Goal: Information Seeking & Learning: Learn about a topic

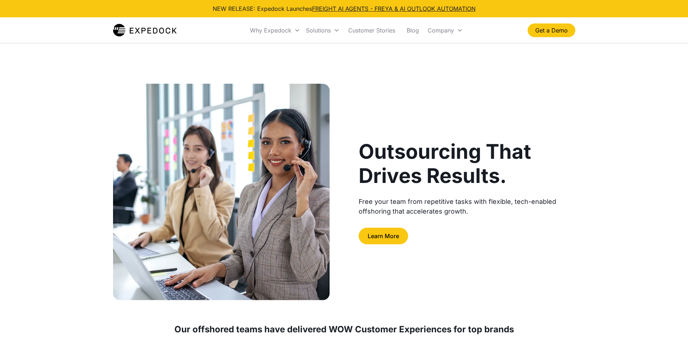
click at [138, 23] on img "home" at bounding box center [145, 30] width 64 height 14
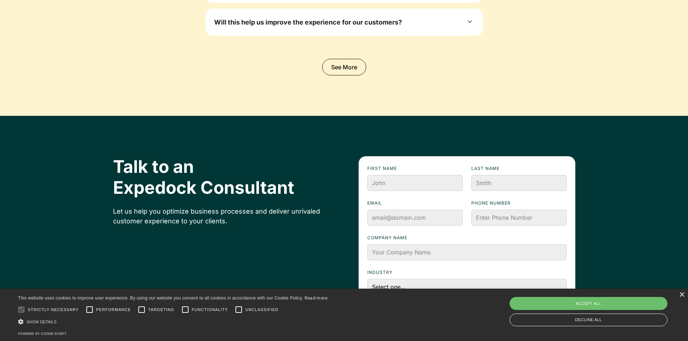
scroll to position [2456, 0]
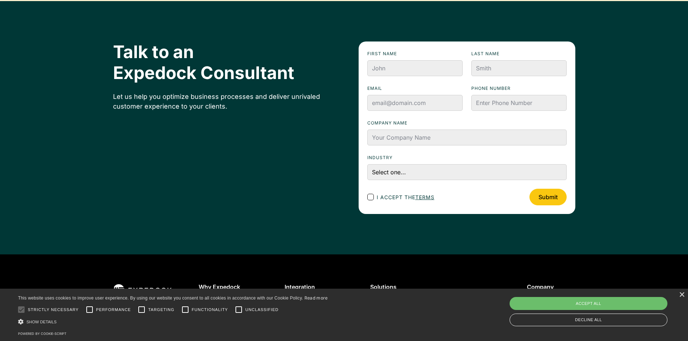
click at [629, 95] on div "Talk to an Expedock Consultant Let us help you optimize business processes and …" at bounding box center [344, 128] width 688 height 254
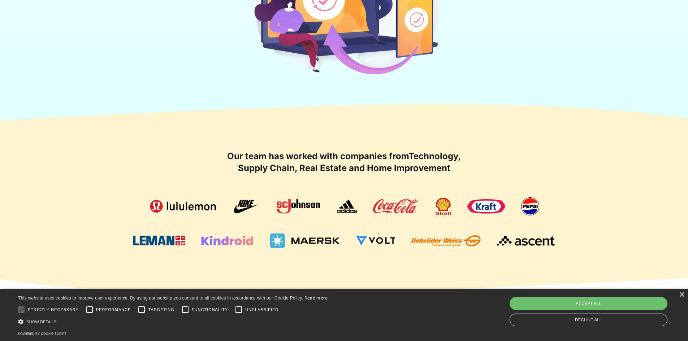
scroll to position [325, 0]
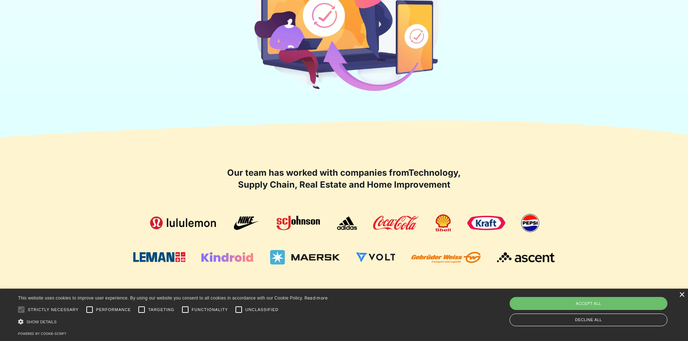
click at [680, 295] on div "×" at bounding box center [681, 295] width 5 height 5
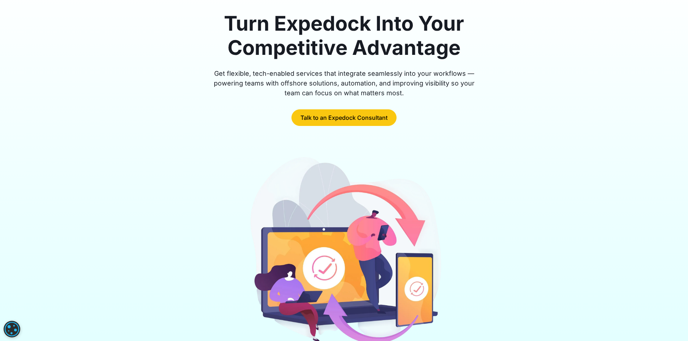
scroll to position [0, 0]
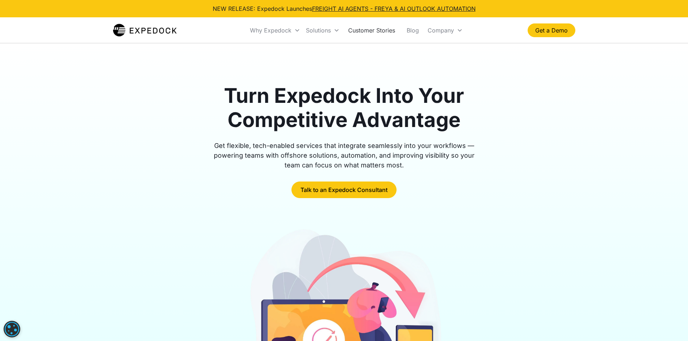
click at [374, 26] on link "Customer Stories" at bounding box center [371, 30] width 59 height 25
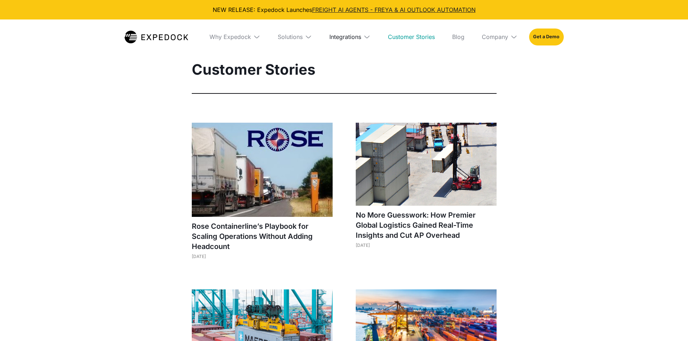
select select
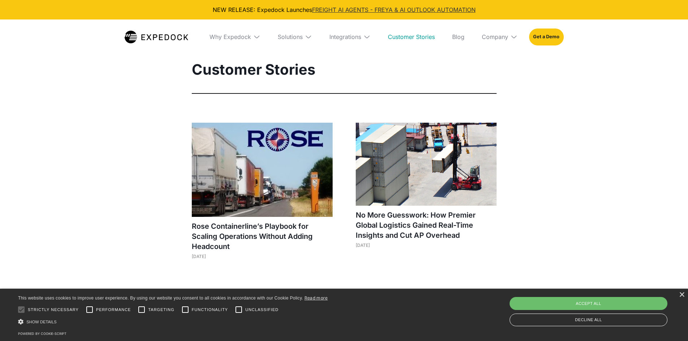
click at [400, 11] on link "FREIGHT AI AGENTS - FREYA & AI OUTLOOK AUTOMATION" at bounding box center [394, 9] width 164 height 7
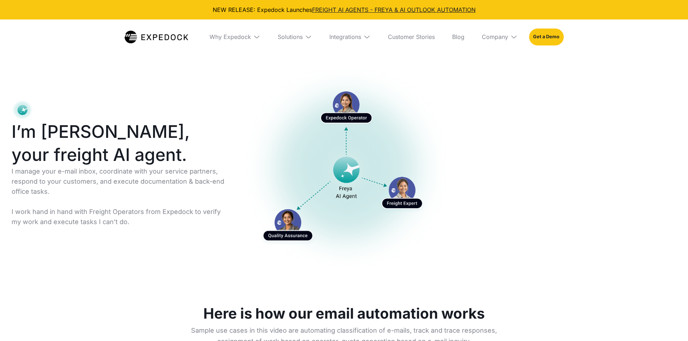
select select
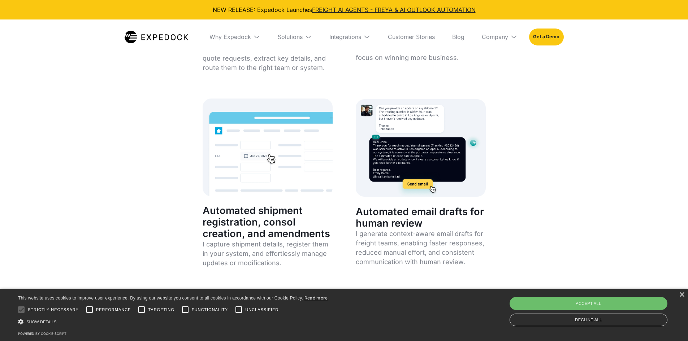
scroll to position [3106, 0]
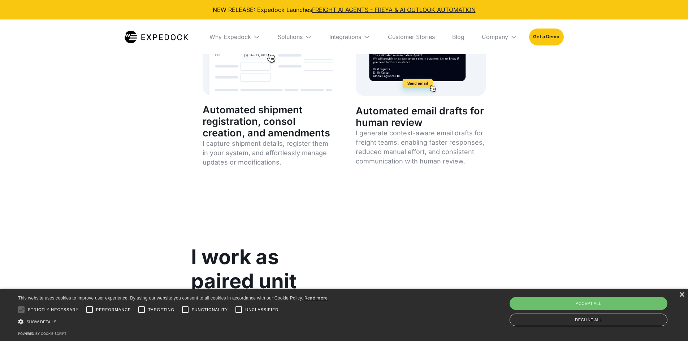
click at [681, 295] on div "×" at bounding box center [681, 295] width 5 height 5
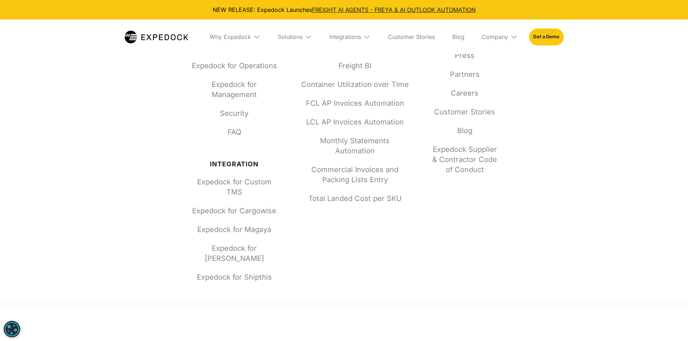
scroll to position [4495, 0]
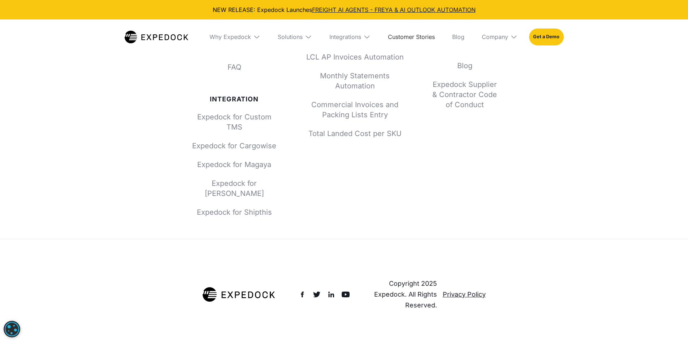
click at [428, 37] on link "Customer Stories" at bounding box center [411, 37] width 59 height 35
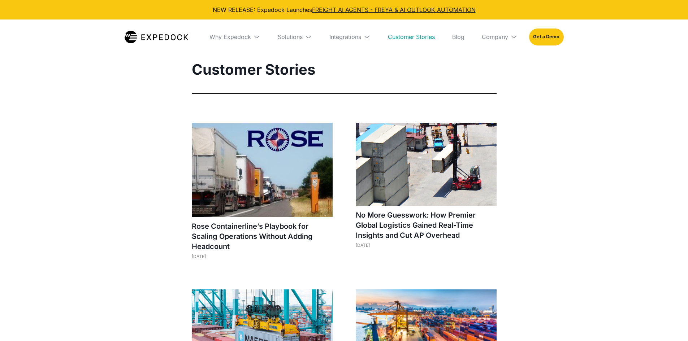
select select
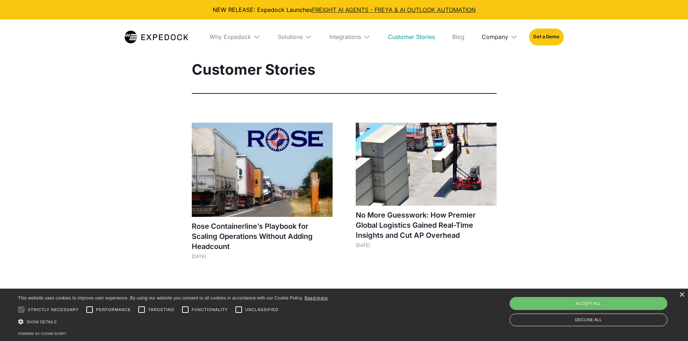
click at [505, 35] on div "Company" at bounding box center [495, 36] width 26 height 7
click at [600, 90] on div "Customer Stories" at bounding box center [344, 47] width 688 height 94
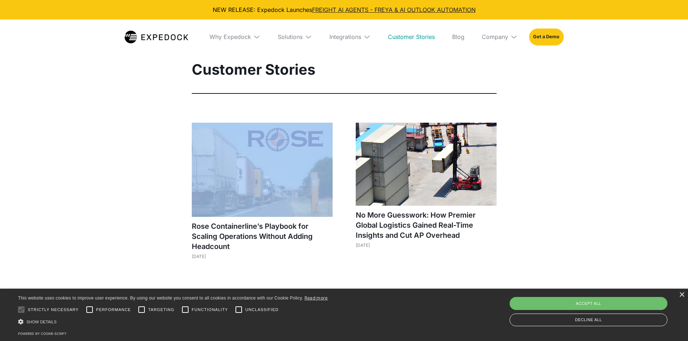
click at [600, 90] on div "Customer Stories" at bounding box center [344, 47] width 688 height 94
